Goal: Information Seeking & Learning: Learn about a topic

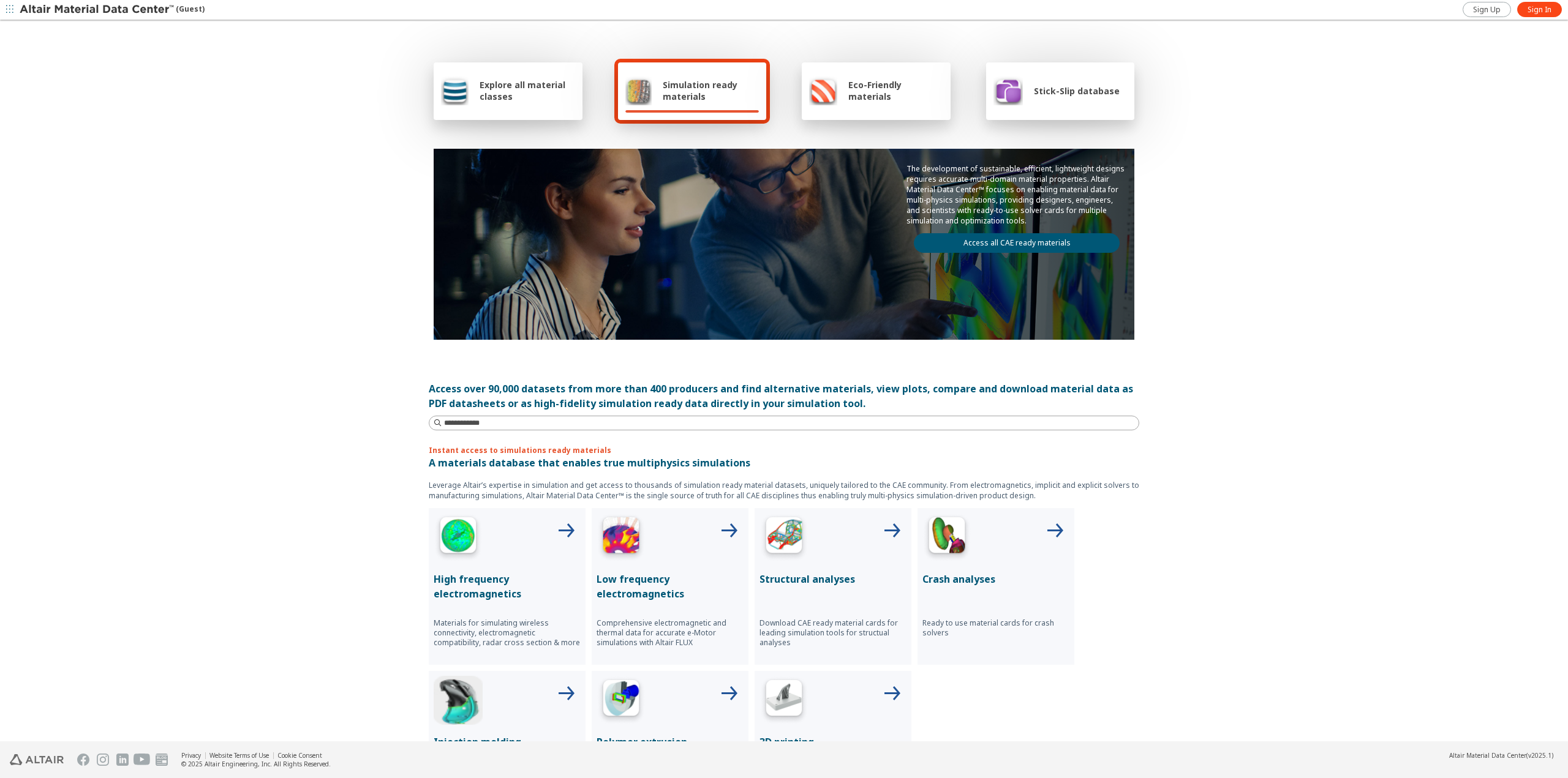
click at [480, 104] on div "Explore all material classes" at bounding box center [508, 91] width 134 height 29
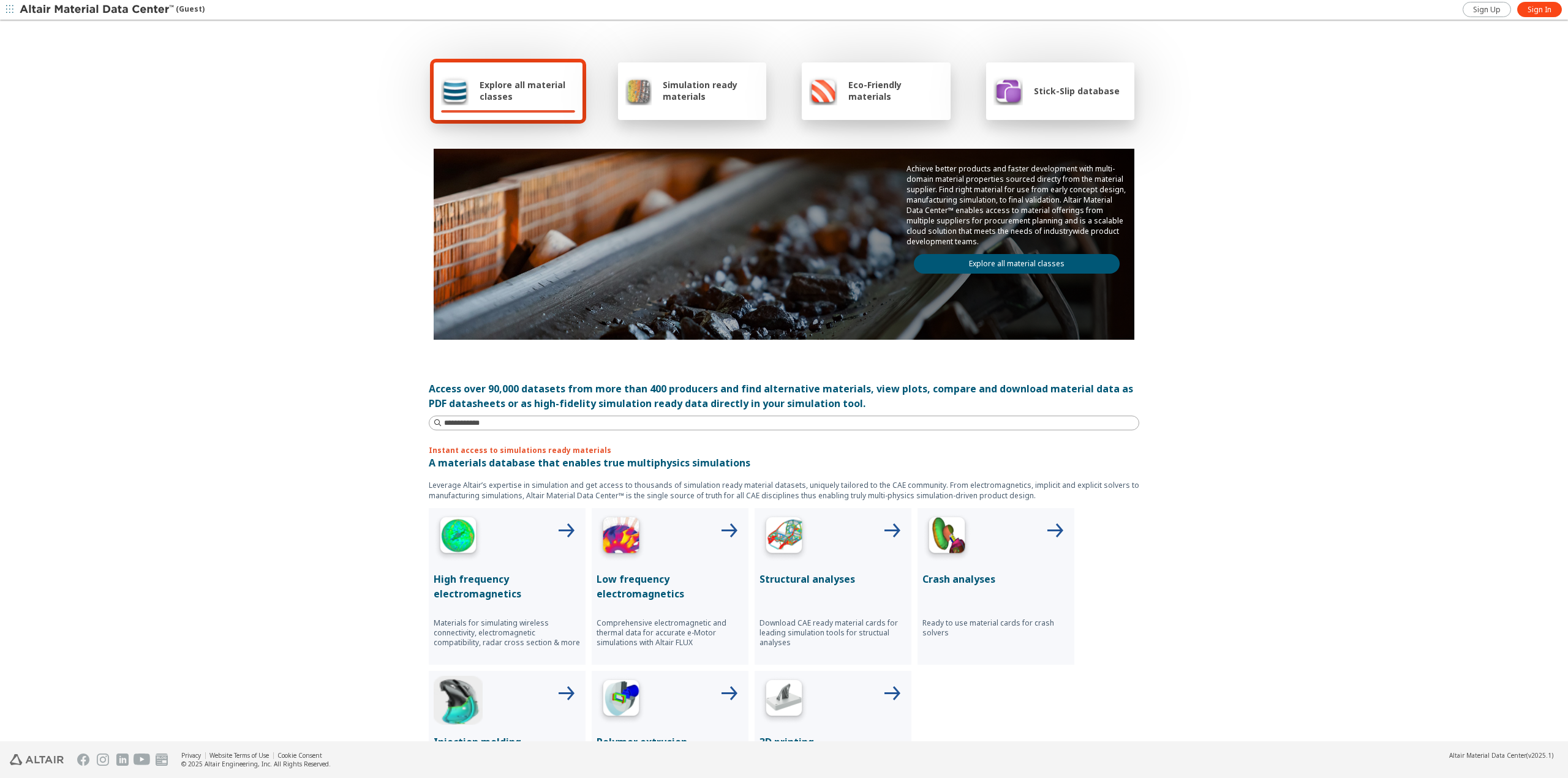
click at [1033, 269] on link "Explore all material classes" at bounding box center [1017, 264] width 206 height 20
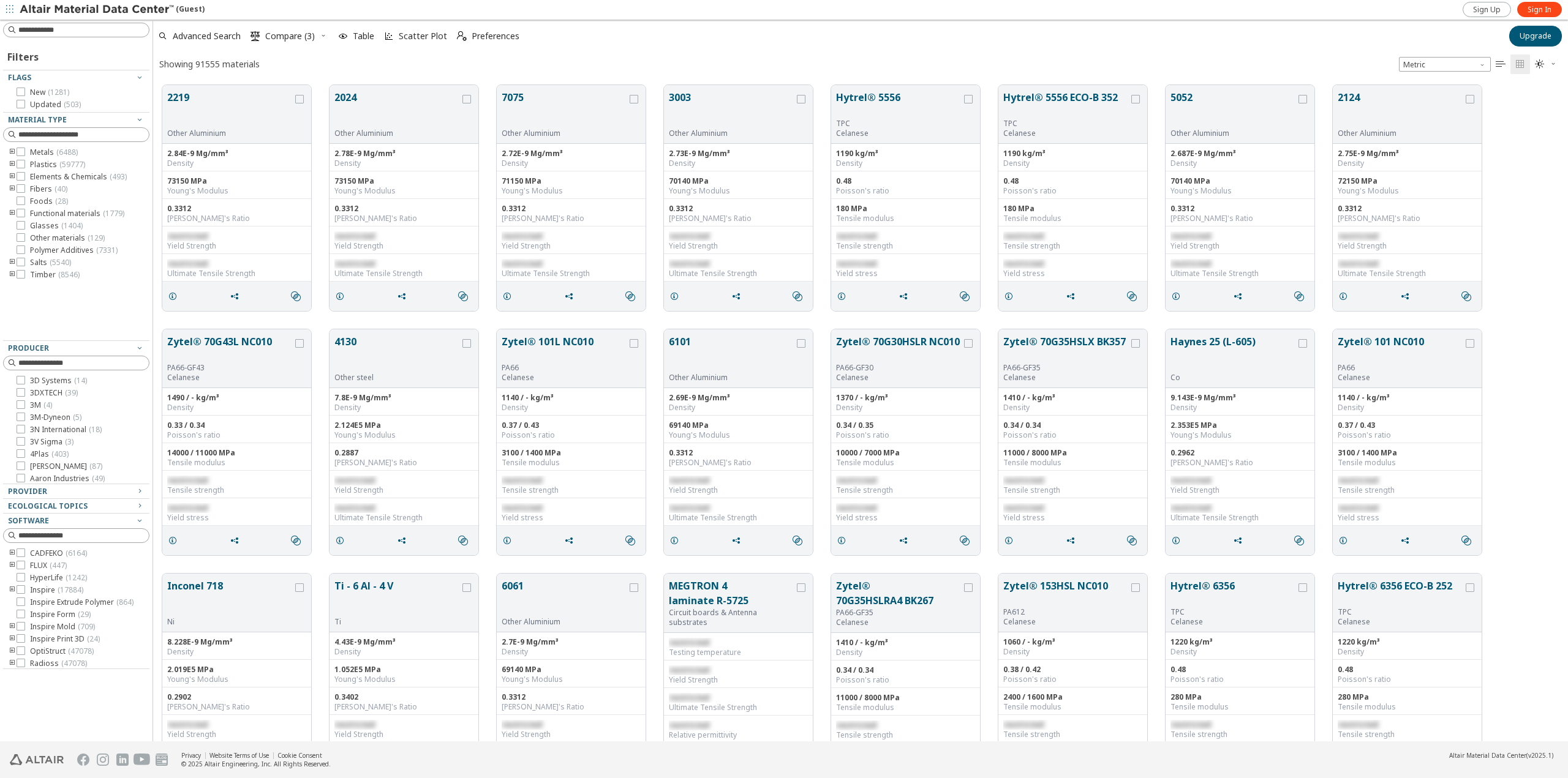
scroll to position [656, 1406]
click at [90, 31] on input at bounding box center [83, 29] width 131 height 12
type input "******"
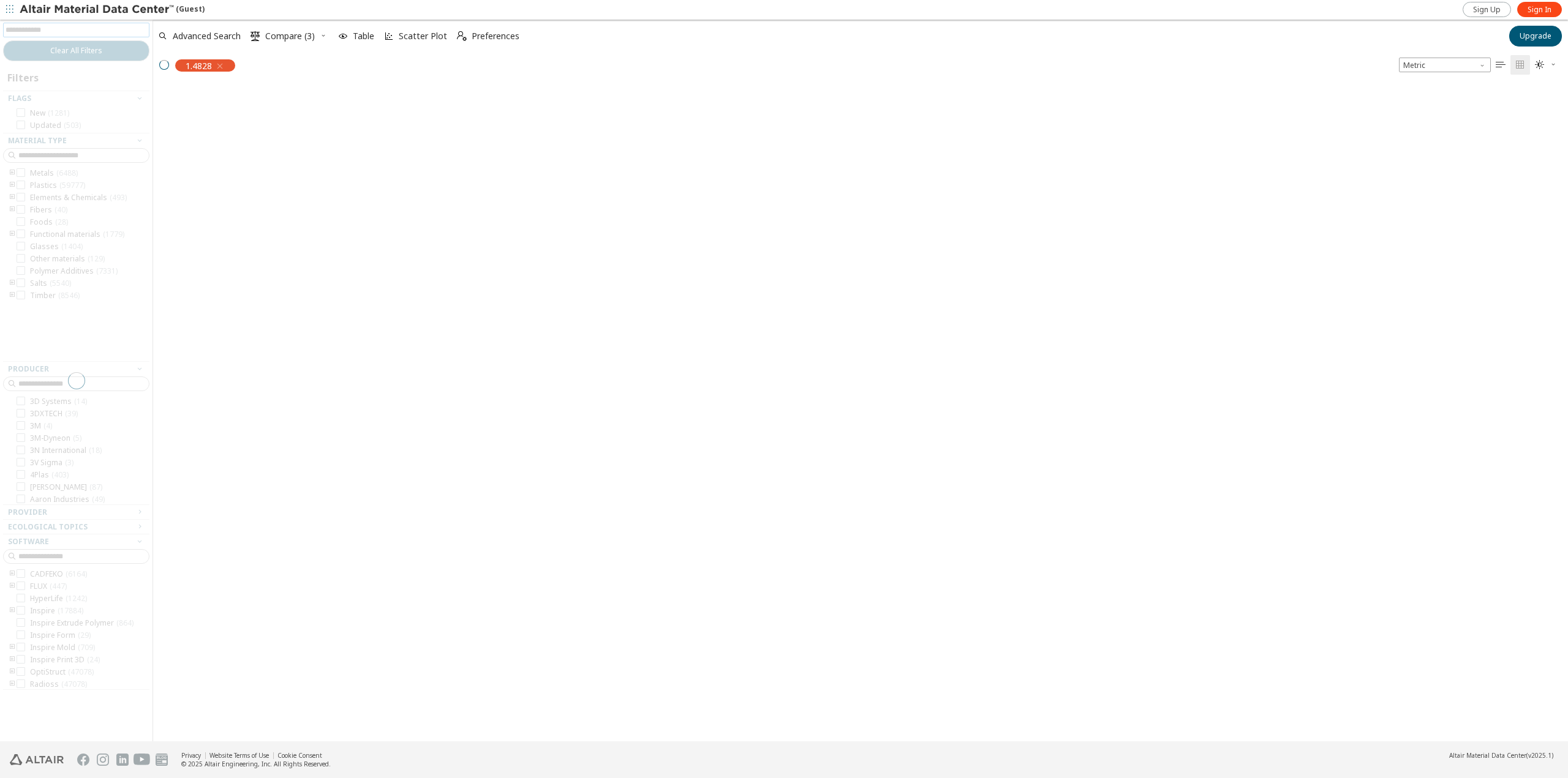
scroll to position [655, 1406]
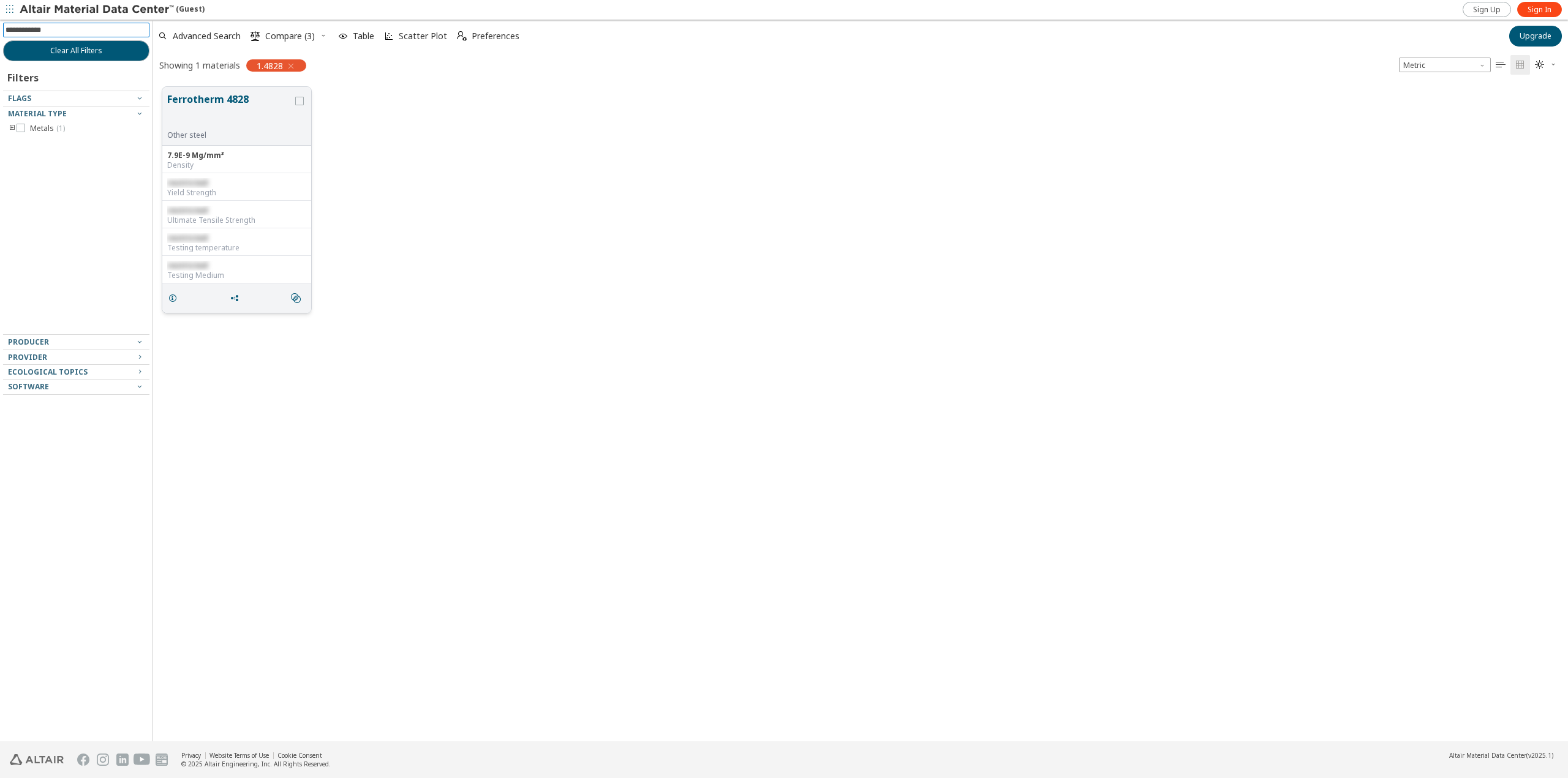
click at [226, 103] on button "Ferrotherm 4828" at bounding box center [231, 110] width 126 height 38
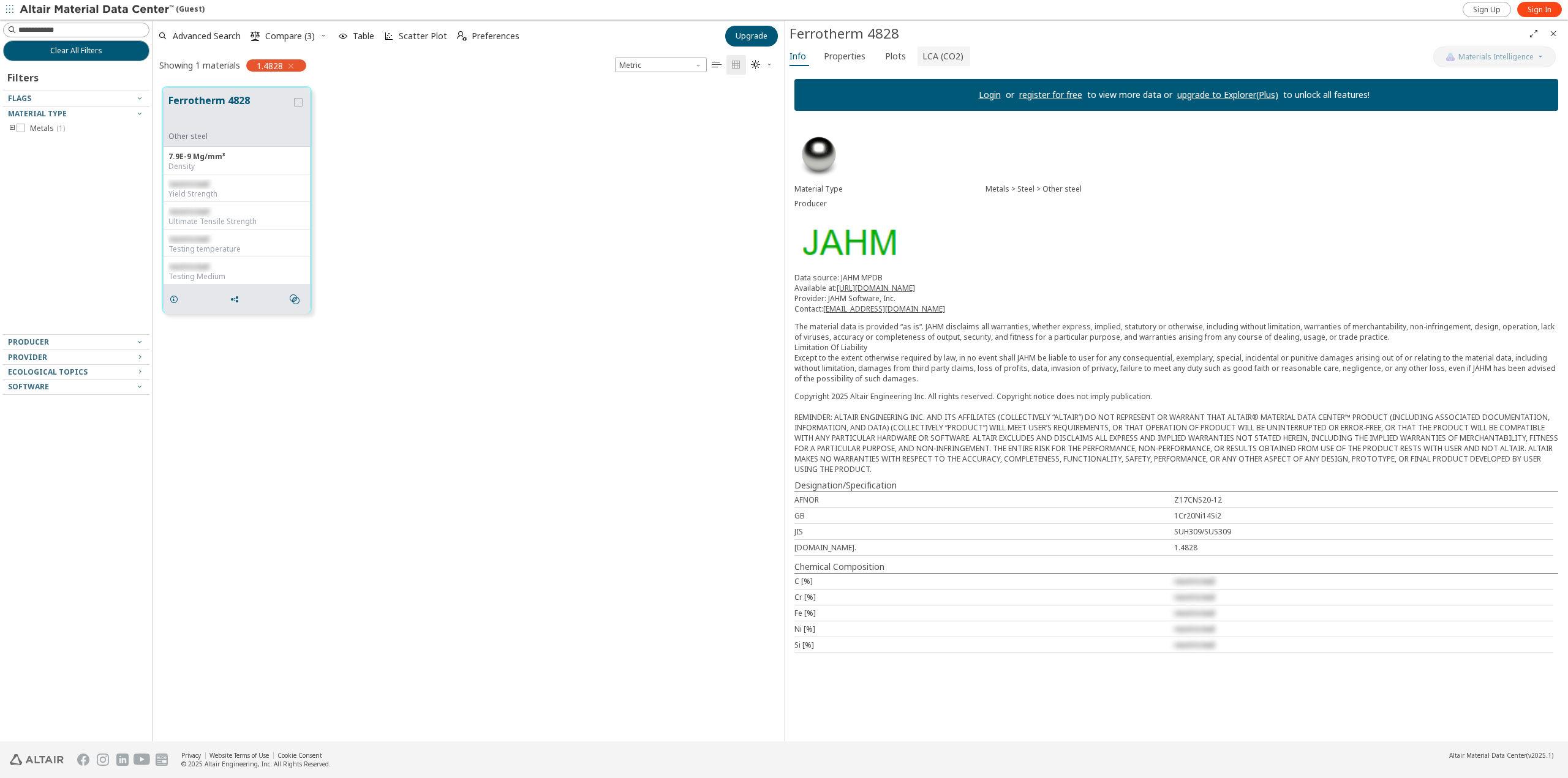
click at [932, 58] on span "LCA (CO2)" at bounding box center [943, 56] width 41 height 20
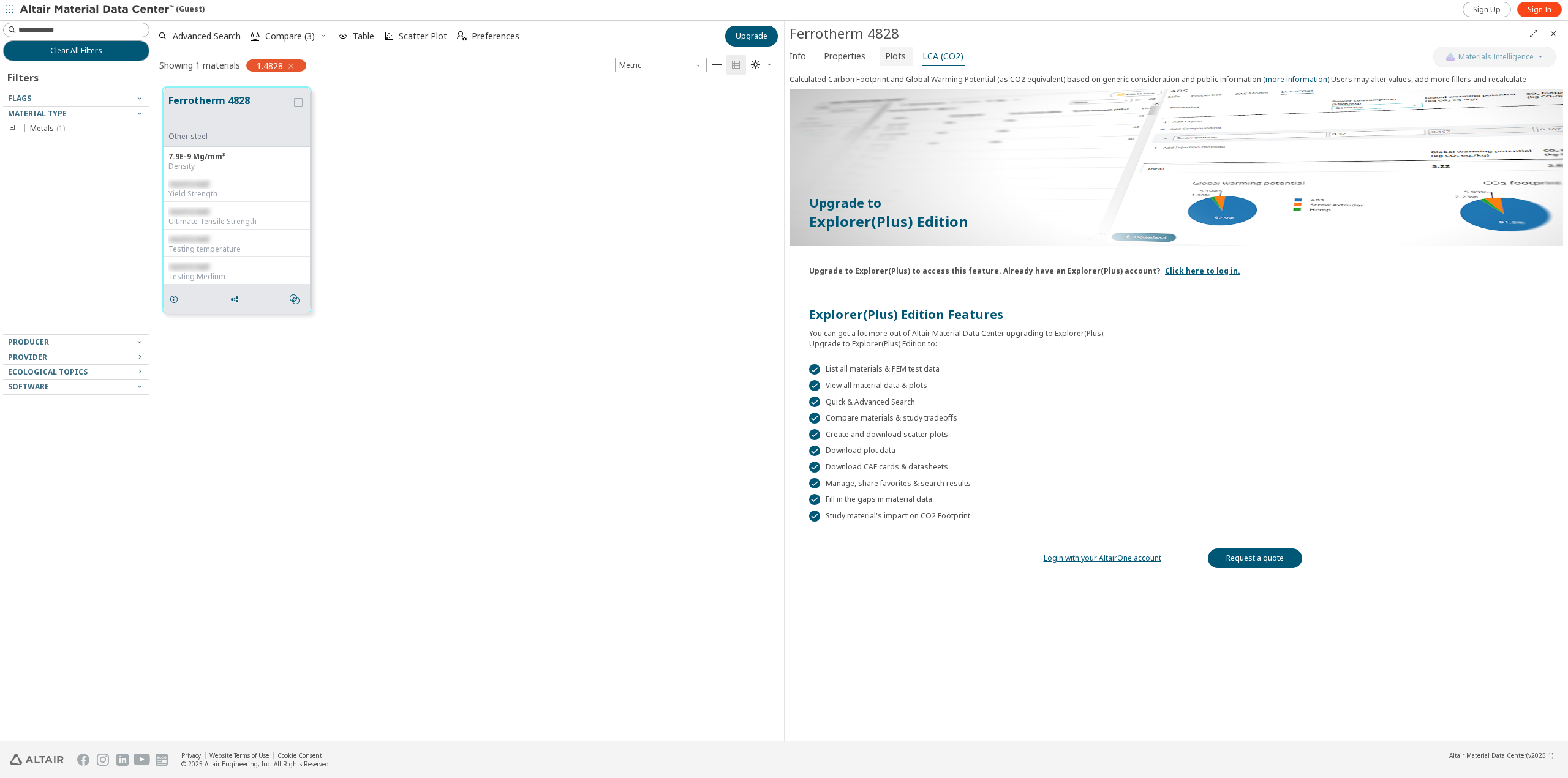
click at [895, 60] on span "Plots" at bounding box center [895, 56] width 20 height 20
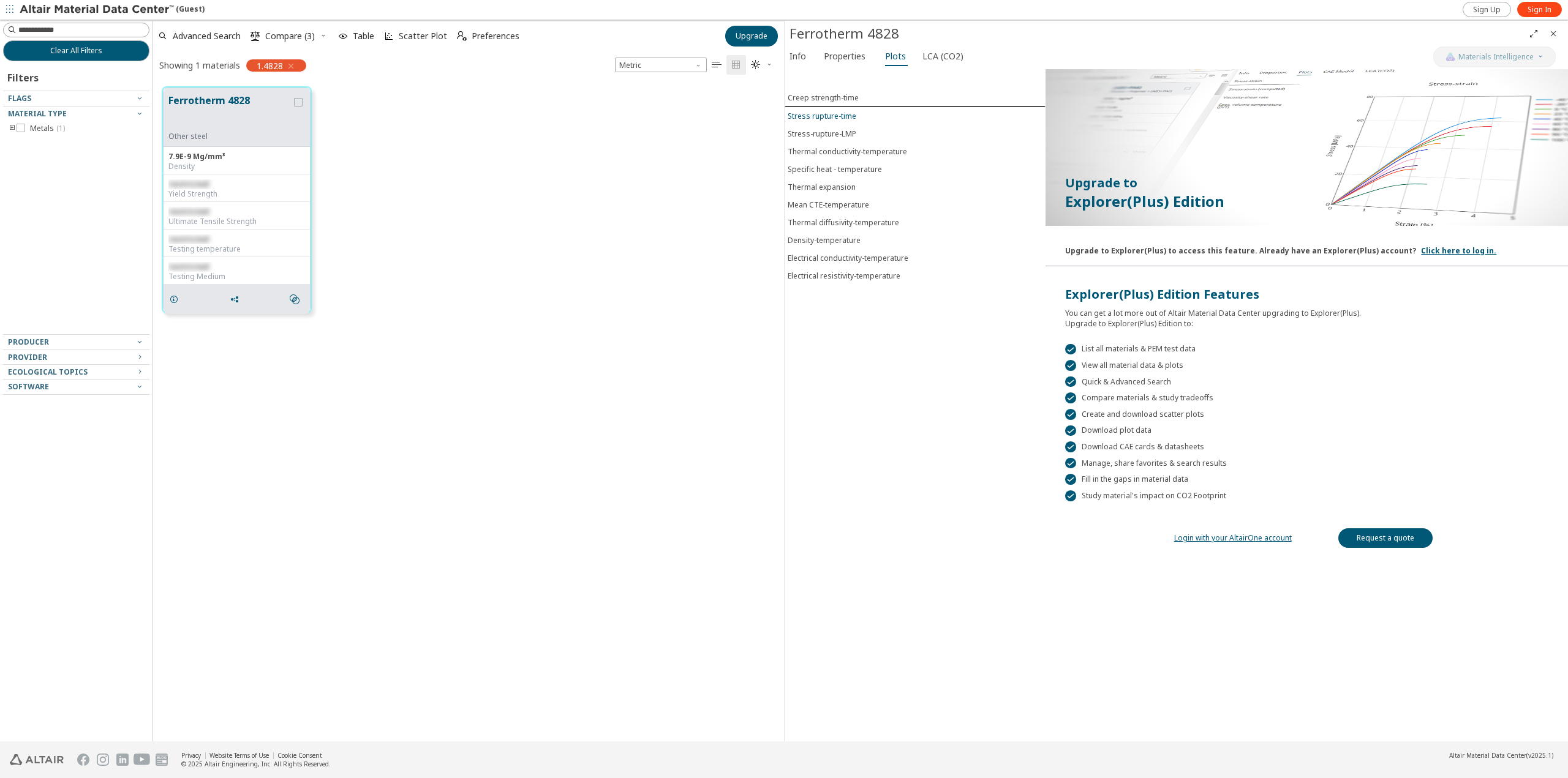
click at [820, 114] on div "Stress rupture-time" at bounding box center [822, 116] width 69 height 11
click at [820, 126] on button "Stress-rupture-LMP" at bounding box center [915, 134] width 261 height 18
click at [839, 57] on span "Properties" at bounding box center [844, 56] width 42 height 20
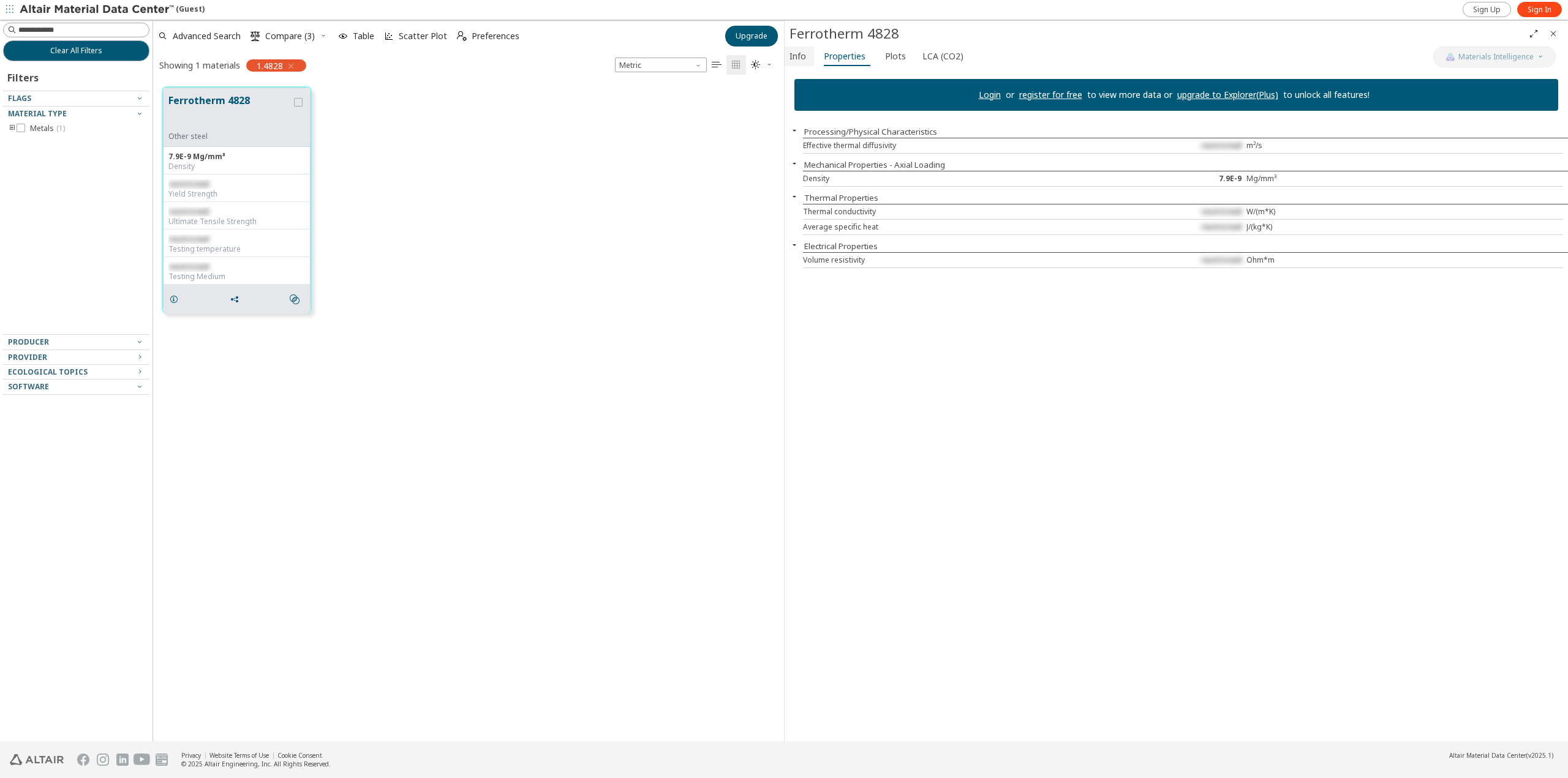
click at [803, 54] on span "Info" at bounding box center [798, 56] width 16 height 20
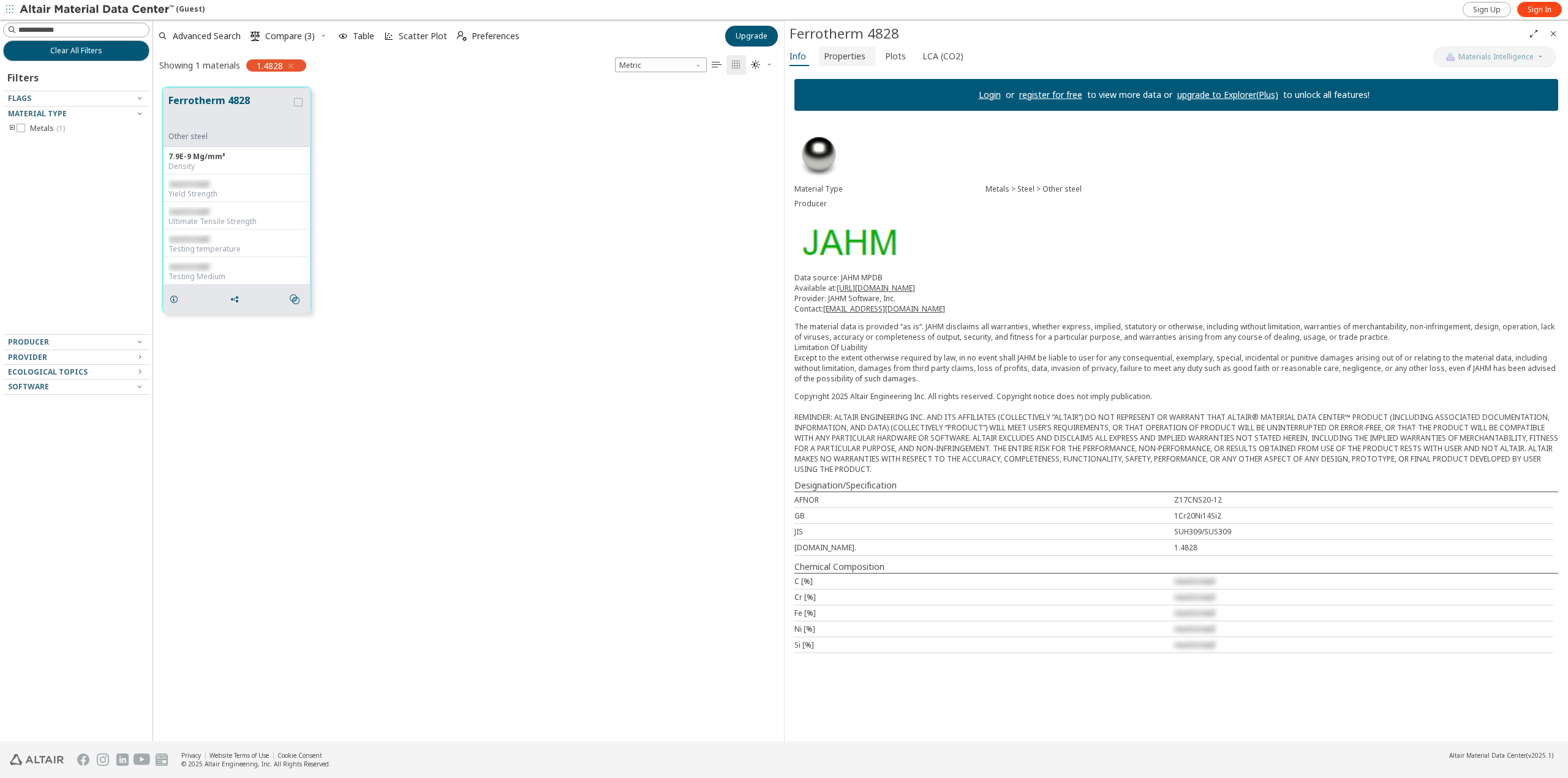
click at [838, 61] on span "Properties" at bounding box center [844, 56] width 42 height 20
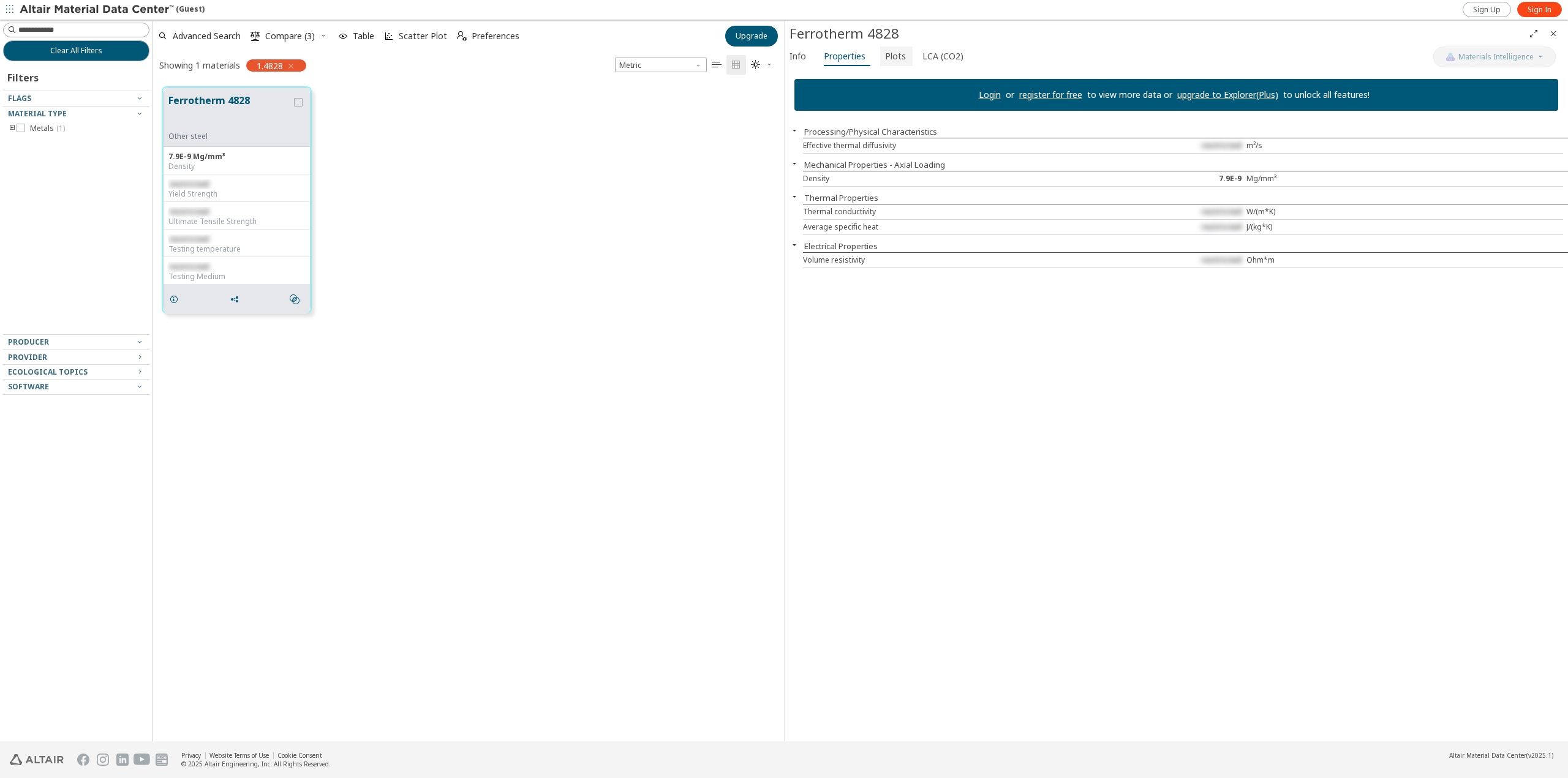
click at [891, 63] on span "Plots" at bounding box center [895, 56] width 20 height 20
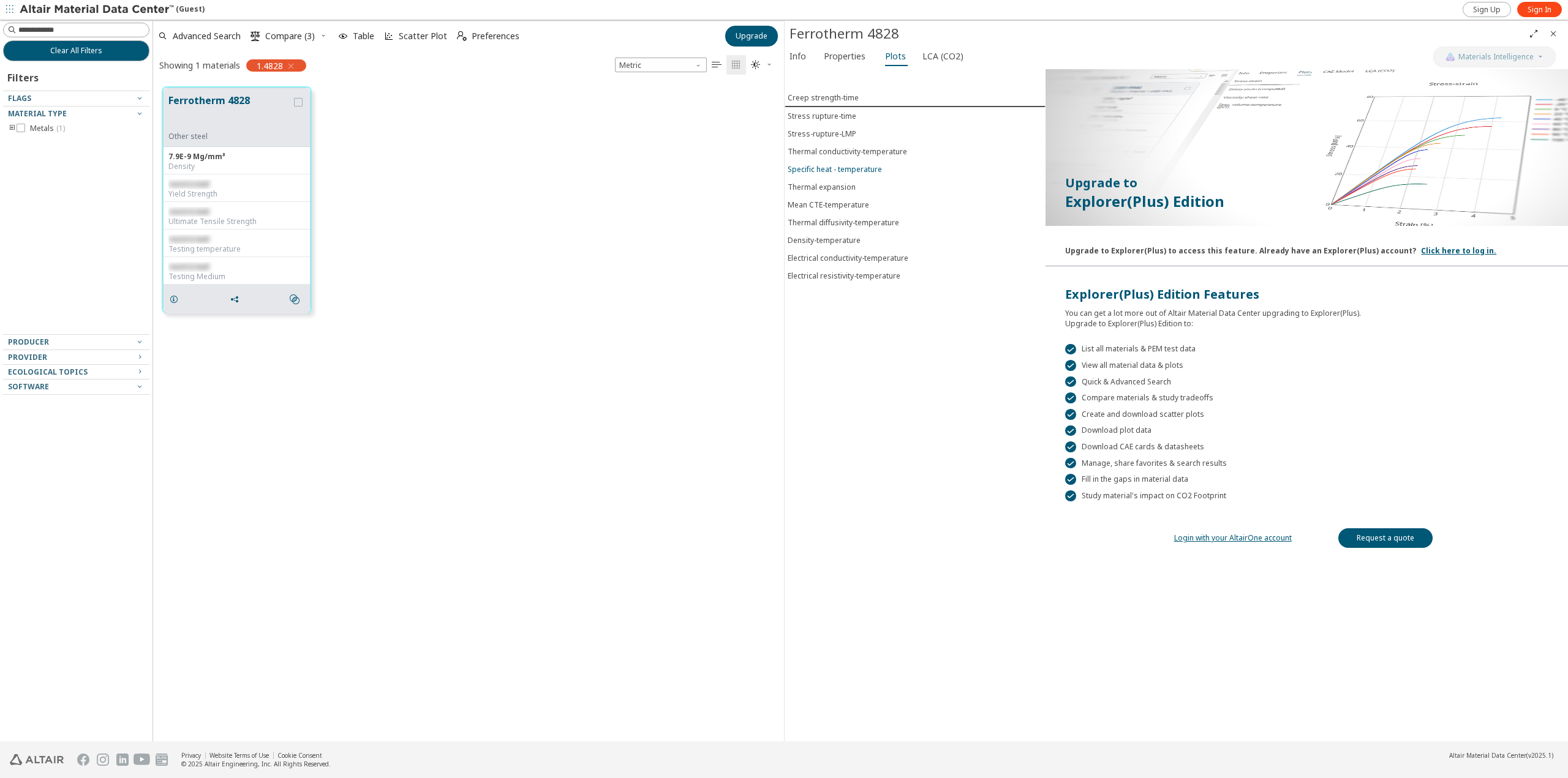
click at [852, 167] on div "Specific heat - temperature" at bounding box center [835, 169] width 94 height 11
click at [925, 60] on span "LCA (CO2)" at bounding box center [943, 56] width 41 height 20
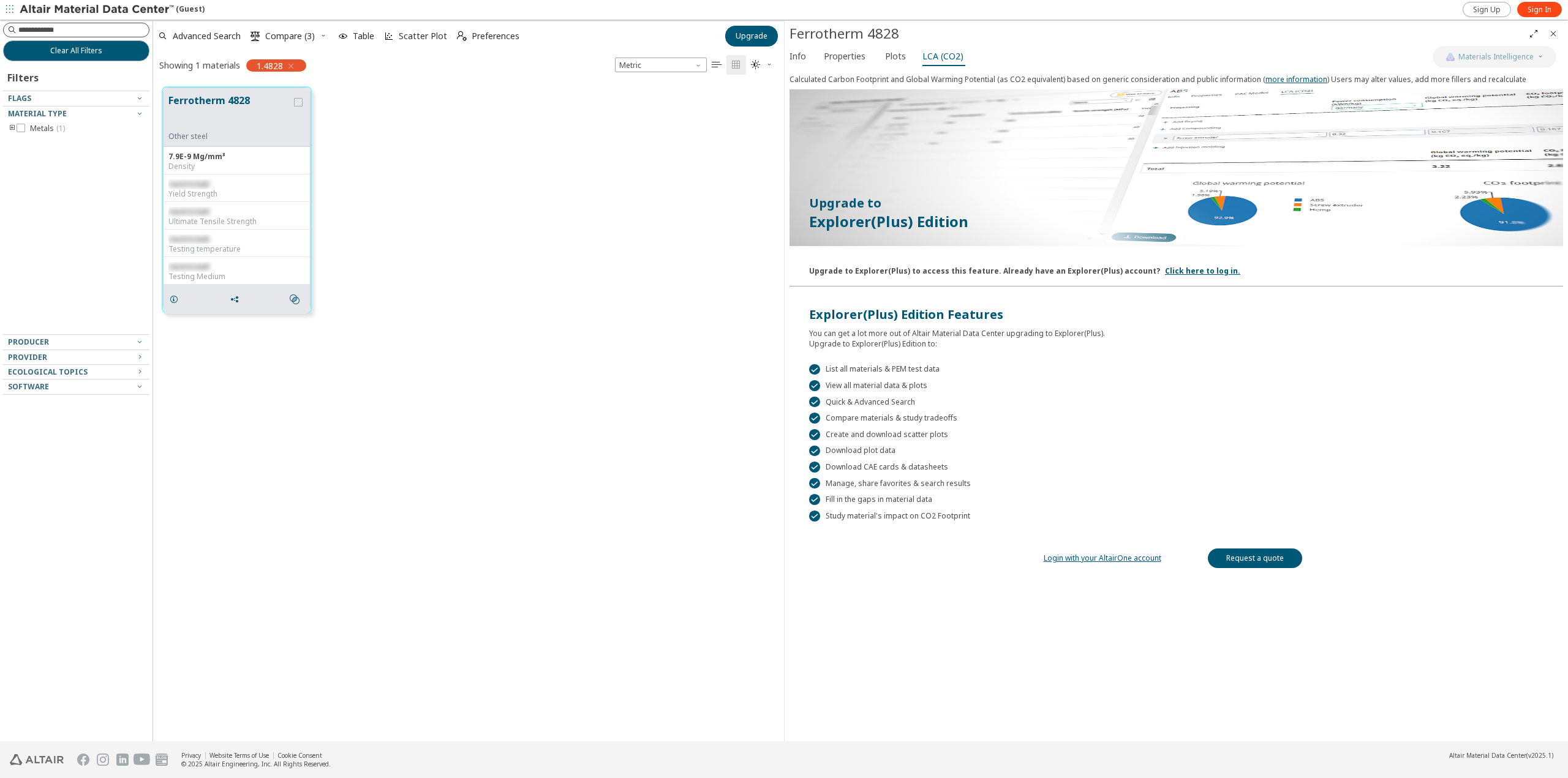
click at [91, 29] on input at bounding box center [83, 29] width 131 height 12
type input "***"
click at [290, 66] on icon "button" at bounding box center [291, 66] width 10 height 10
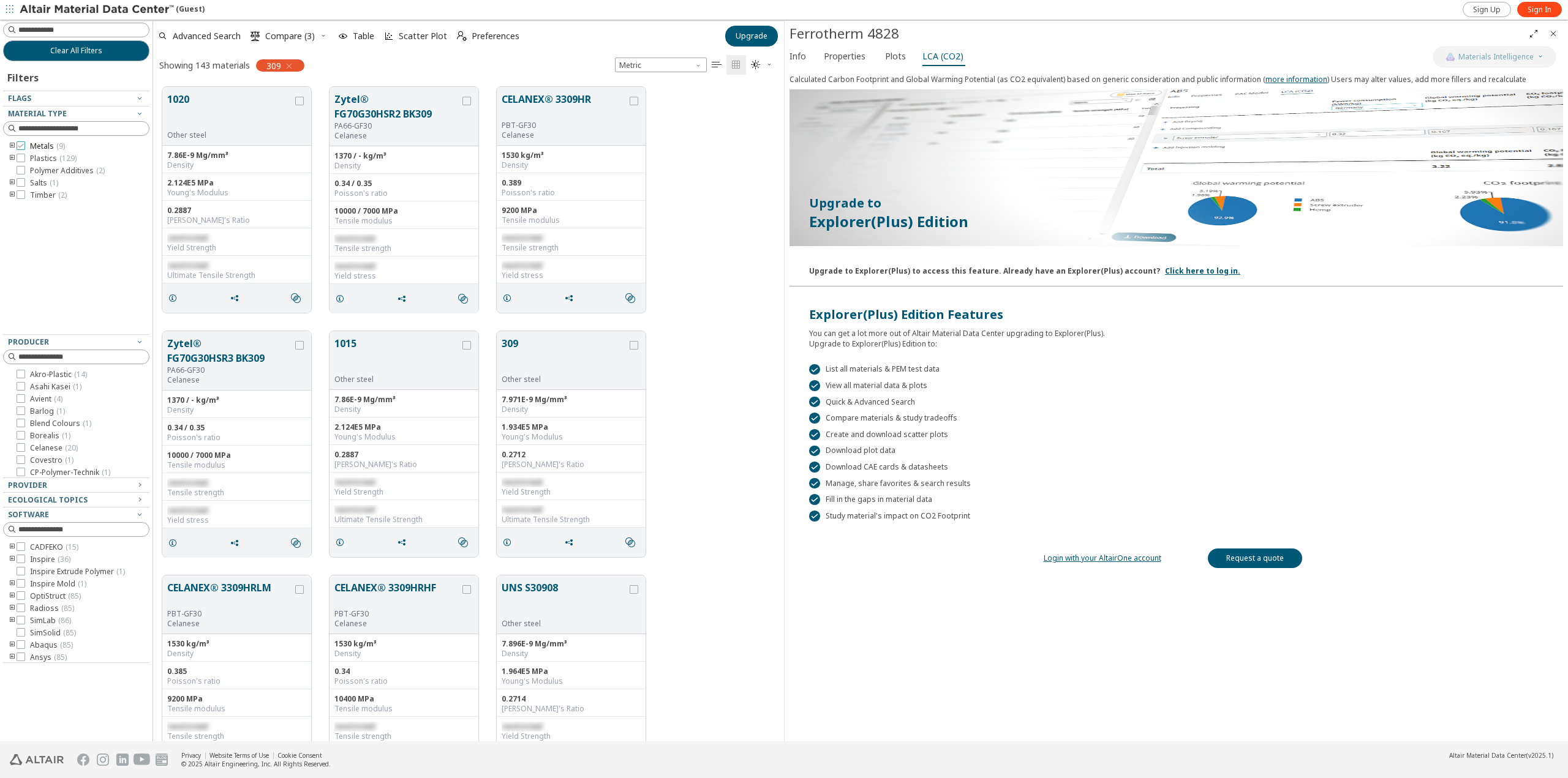
click at [20, 148] on icon at bounding box center [20, 145] width 8 height 8
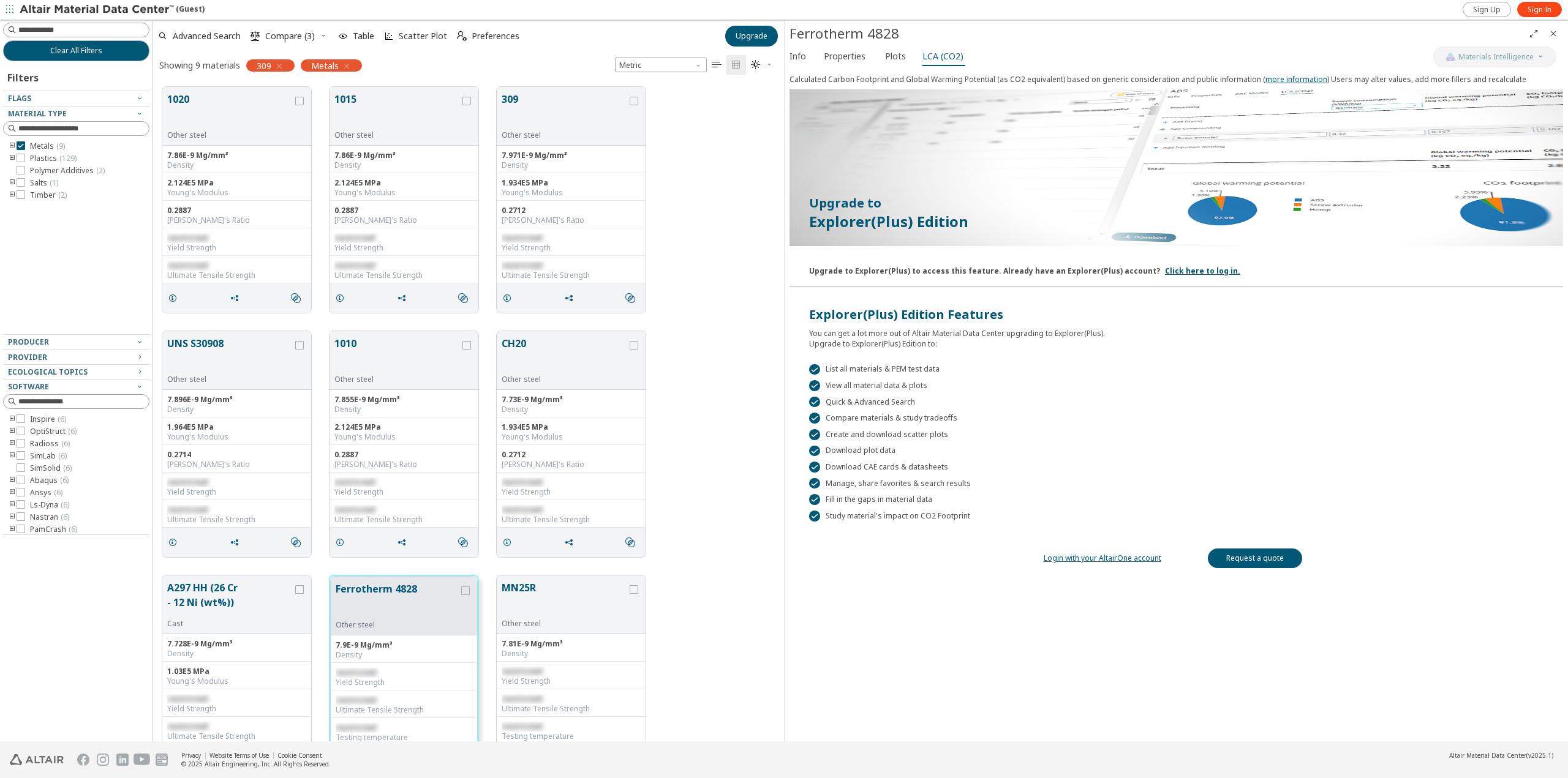
click at [14, 144] on icon "toogle group" at bounding box center [12, 146] width 8 height 10
click at [28, 156] on icon "toogle group" at bounding box center [30, 159] width 8 height 10
click at [56, 182] on icon at bounding box center [57, 182] width 8 height 8
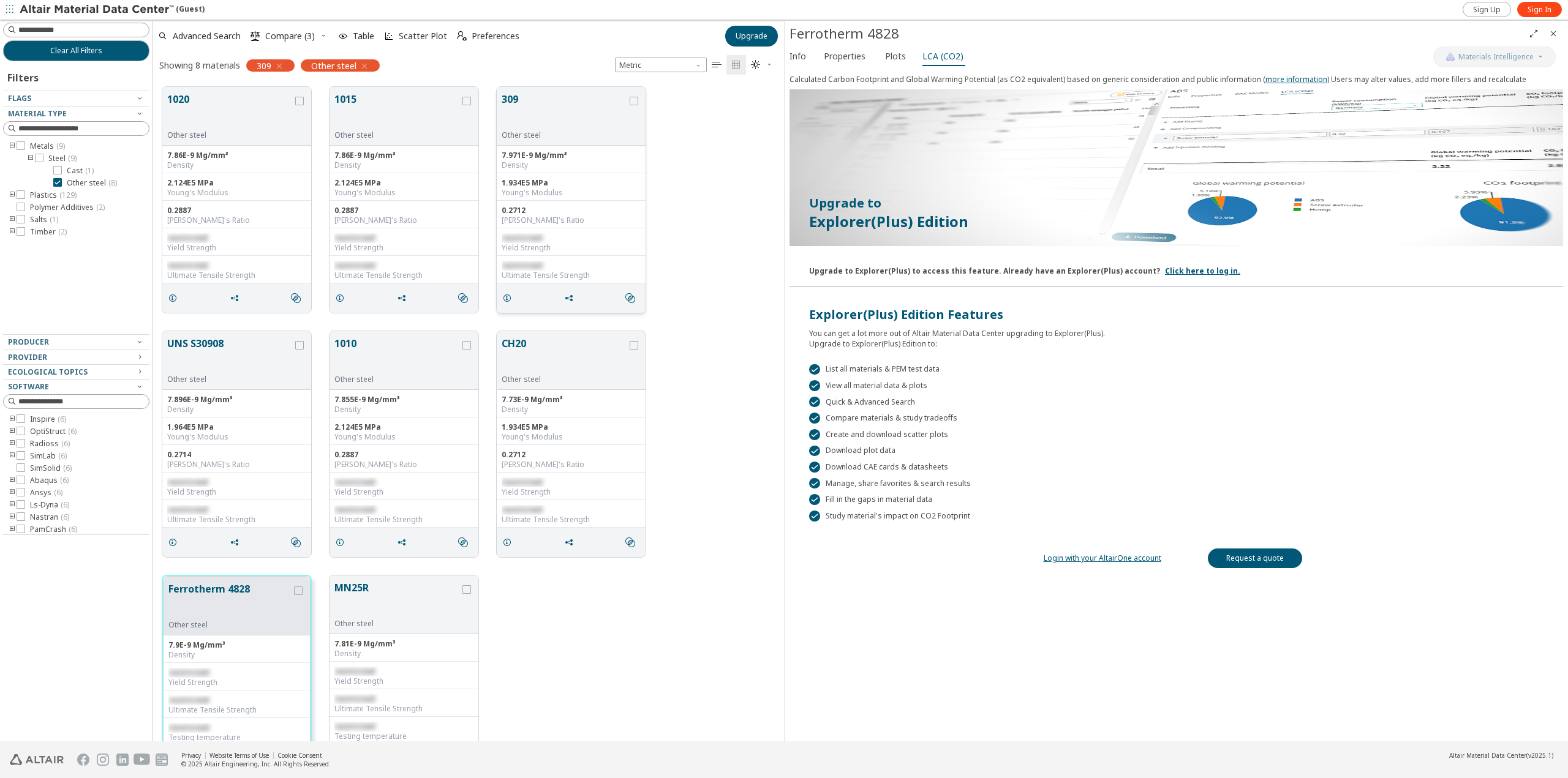
click at [545, 124] on button "309" at bounding box center [565, 110] width 126 height 38
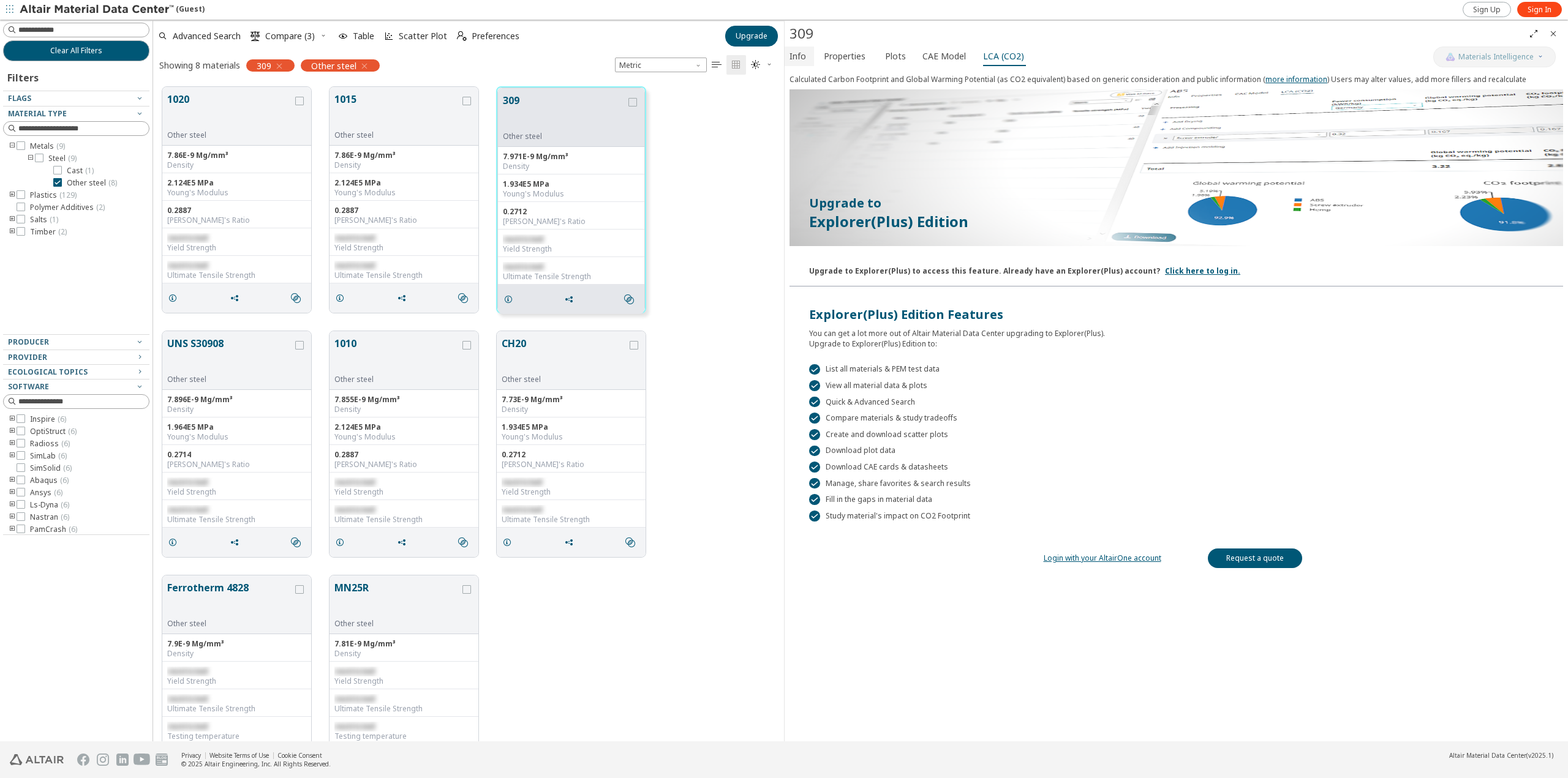
click at [802, 62] on span "Info" at bounding box center [798, 56] width 16 height 20
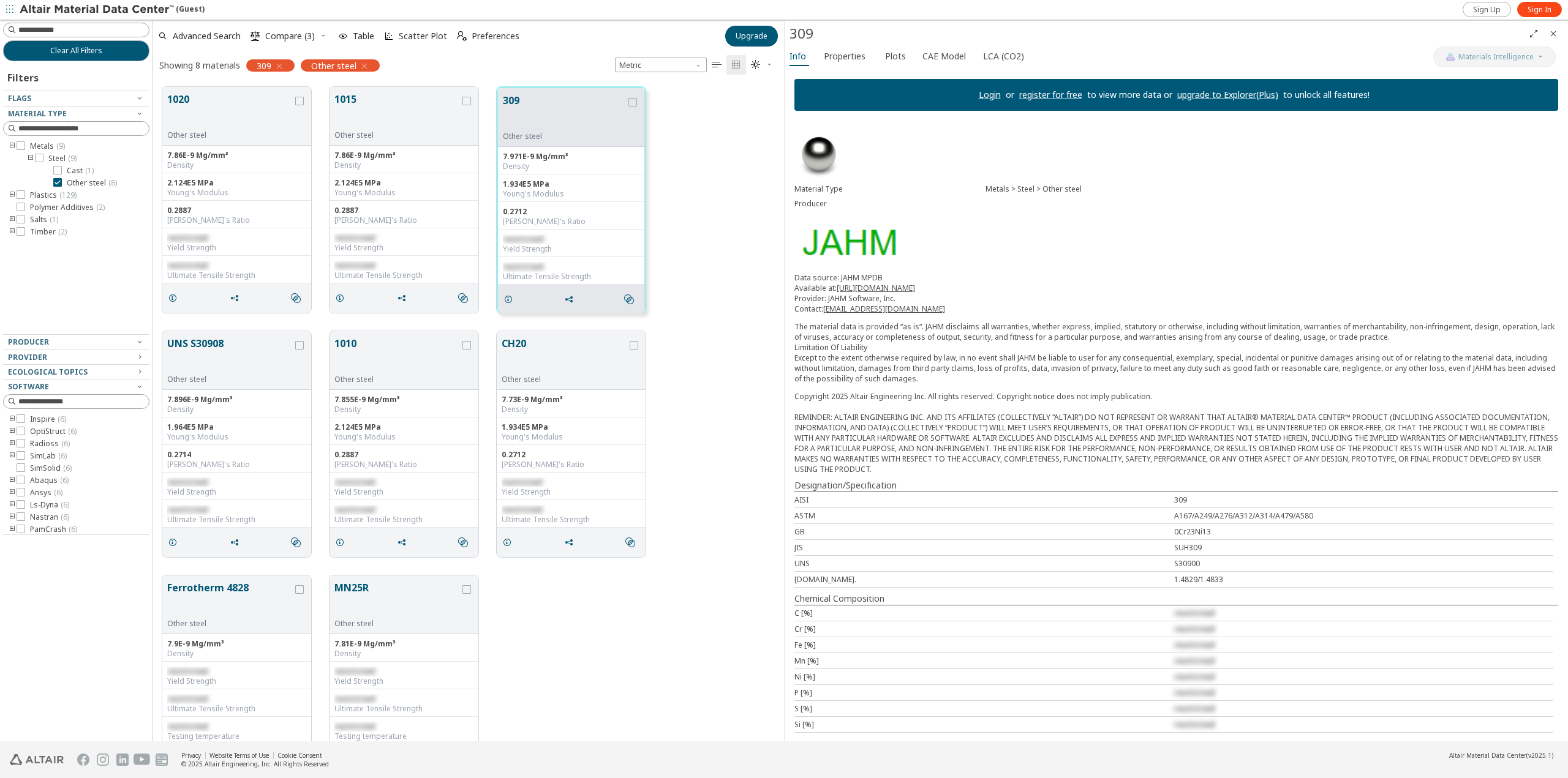
scroll to position [1, 0]
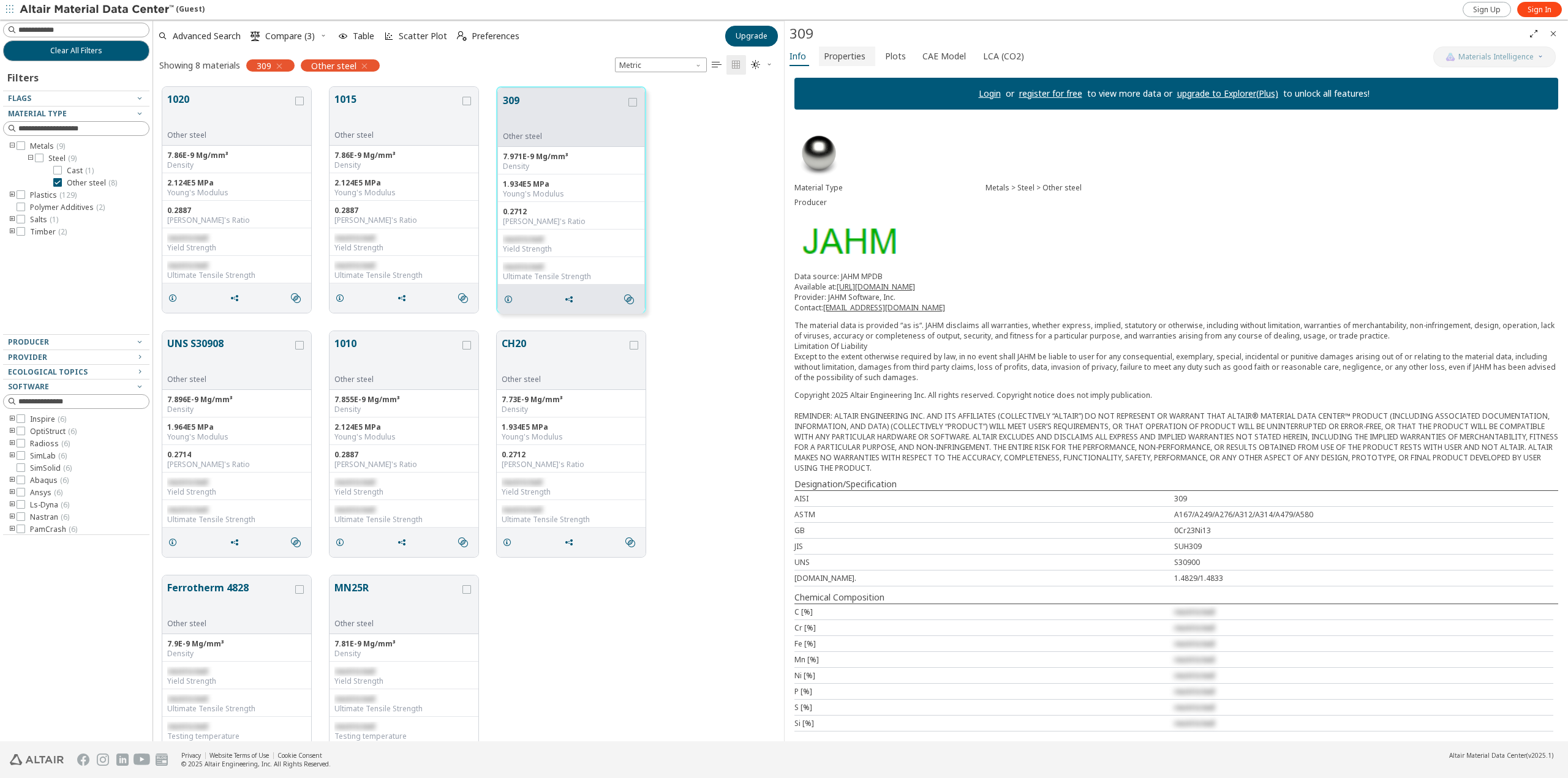
click at [858, 51] on span "Properties" at bounding box center [844, 56] width 42 height 20
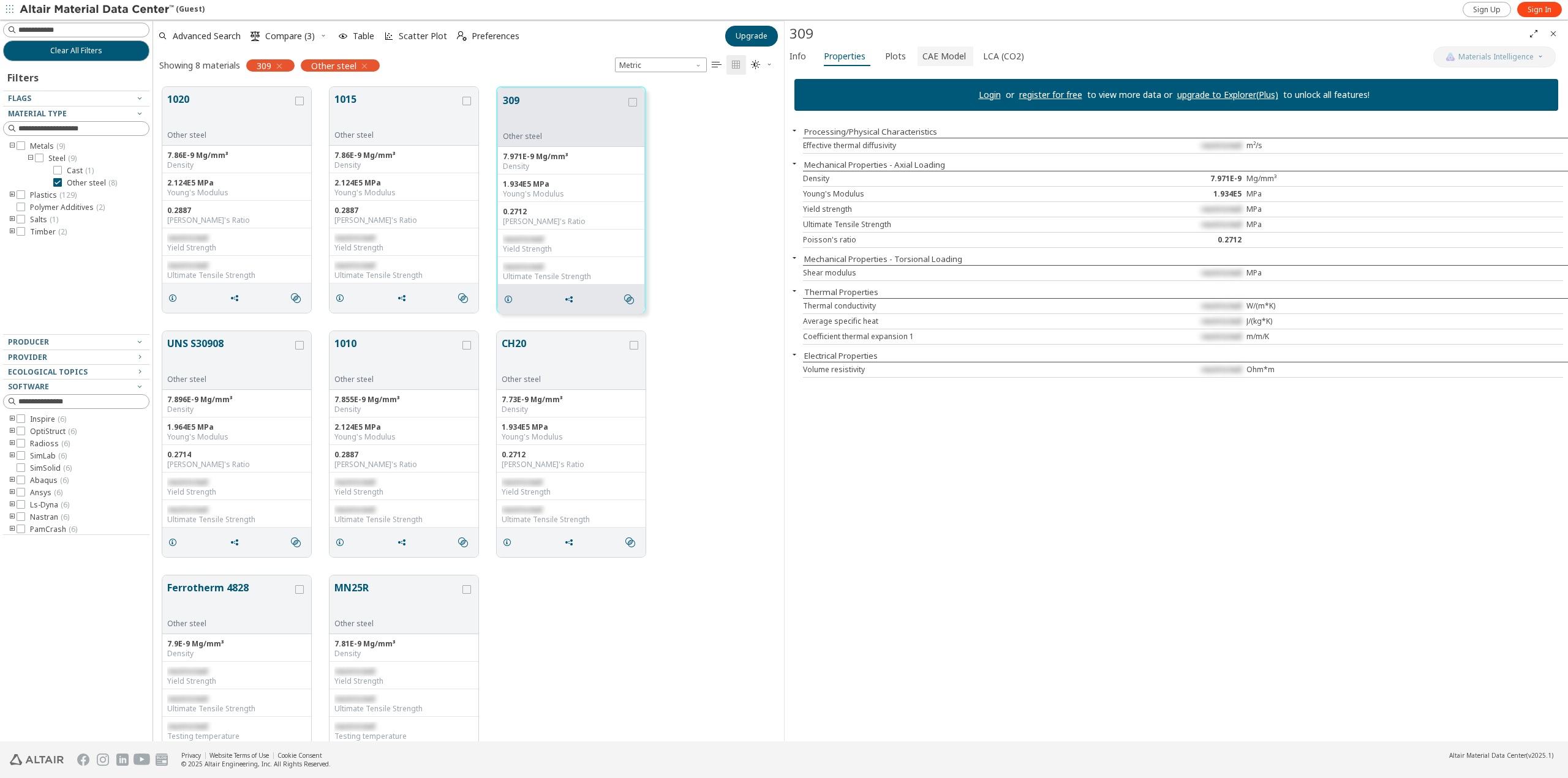
click at [917, 55] on button "CAE Model" at bounding box center [945, 56] width 56 height 20
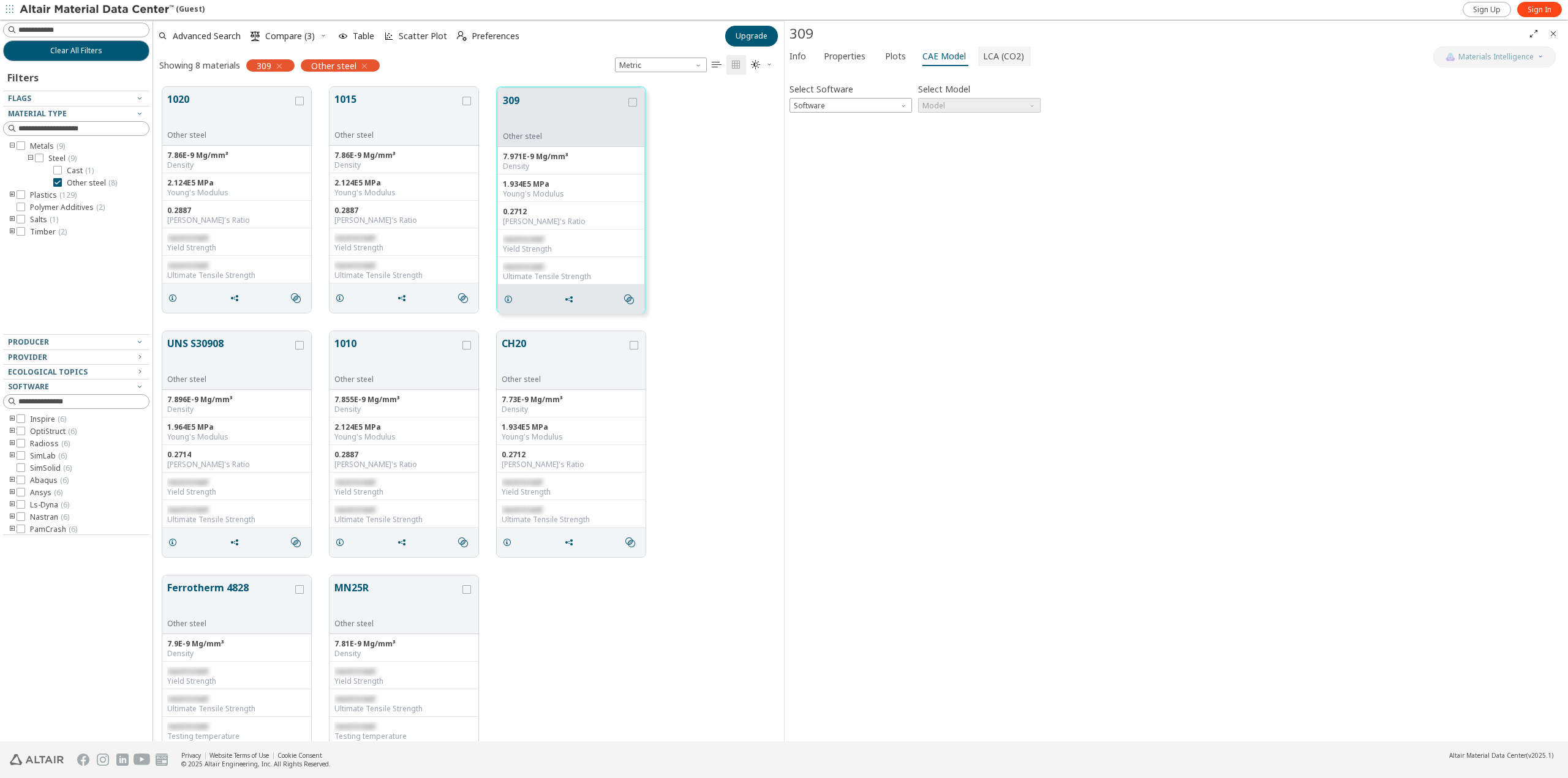
click at [979, 60] on button "LCA (CO2)" at bounding box center [1005, 56] width 52 height 20
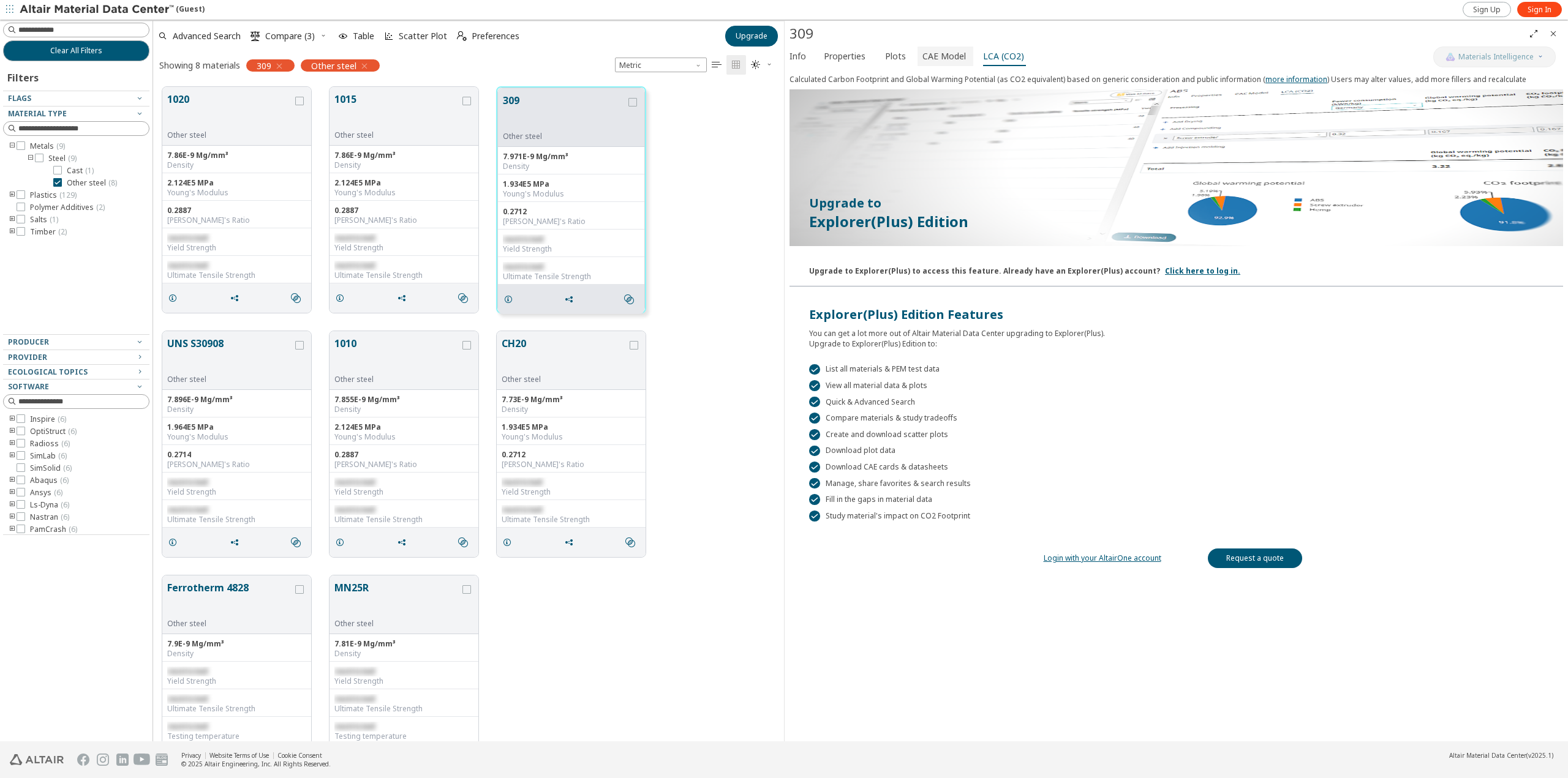
click at [925, 60] on span "CAE Model" at bounding box center [943, 56] width 43 height 20
